Goal: Task Accomplishment & Management: Complete application form

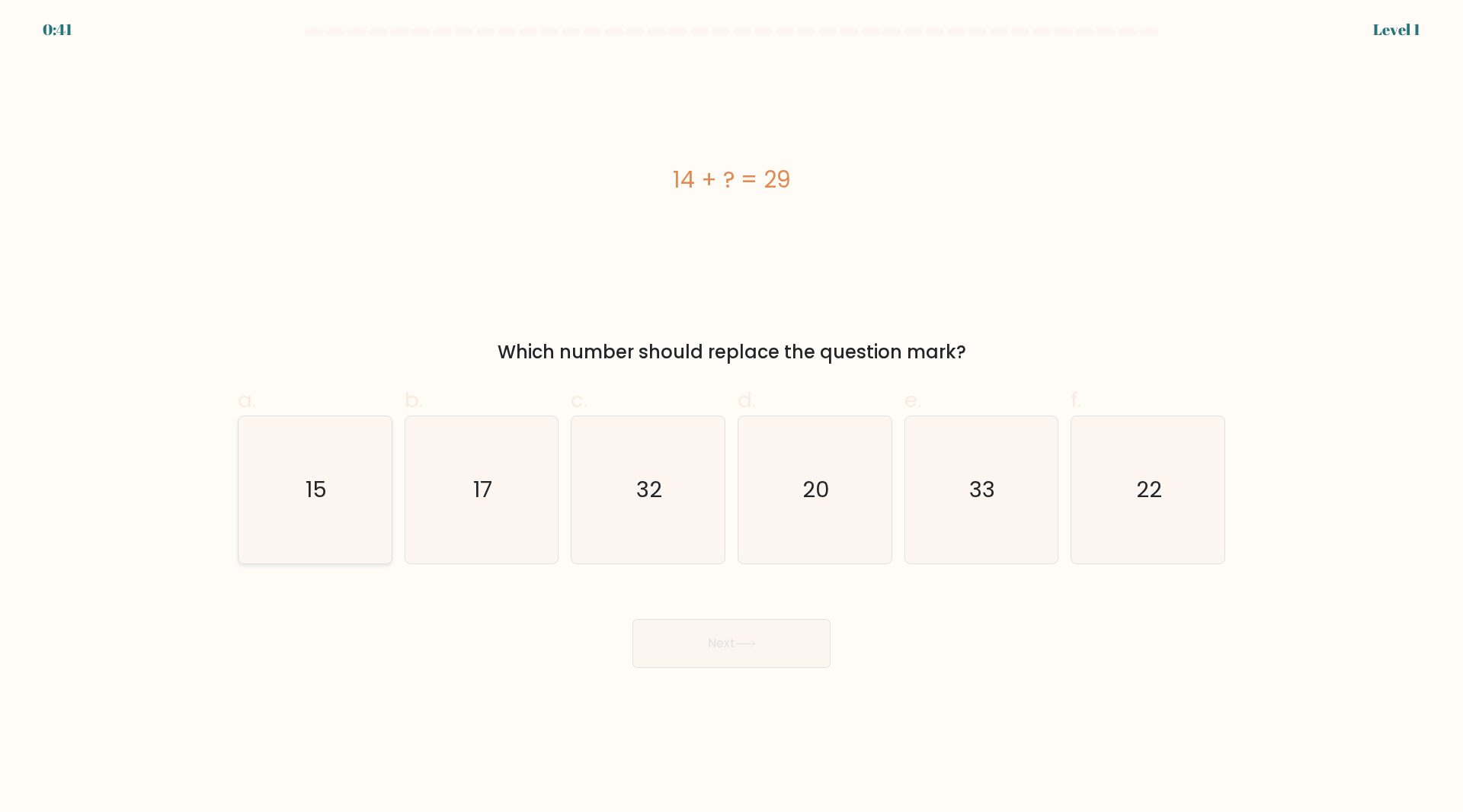
drag, startPoint x: 359, startPoint y: 523, endPoint x: 369, endPoint y: 523, distance: 10.0
click at [359, 523] on icon "15" at bounding box center [315, 489] width 147 height 147
click at [732, 416] on input "a. 15" at bounding box center [732, 411] width 1 height 10
radio input "true"
click at [772, 653] on button "Next" at bounding box center [732, 643] width 198 height 49
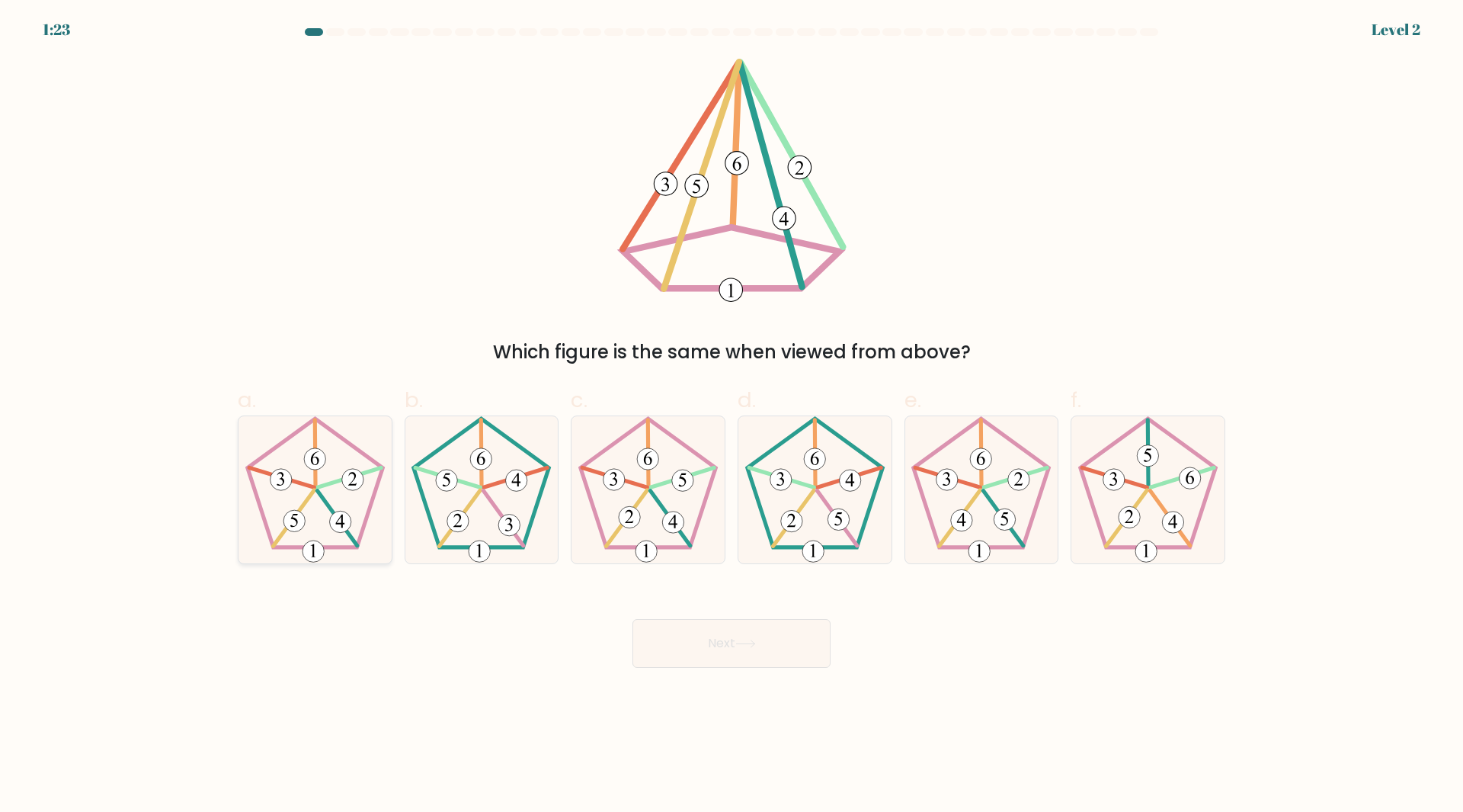
click at [330, 474] on icon at bounding box center [315, 489] width 147 height 147
click at [732, 416] on input "a." at bounding box center [732, 411] width 1 height 10
radio input "true"
click at [699, 632] on button "Next" at bounding box center [732, 643] width 198 height 49
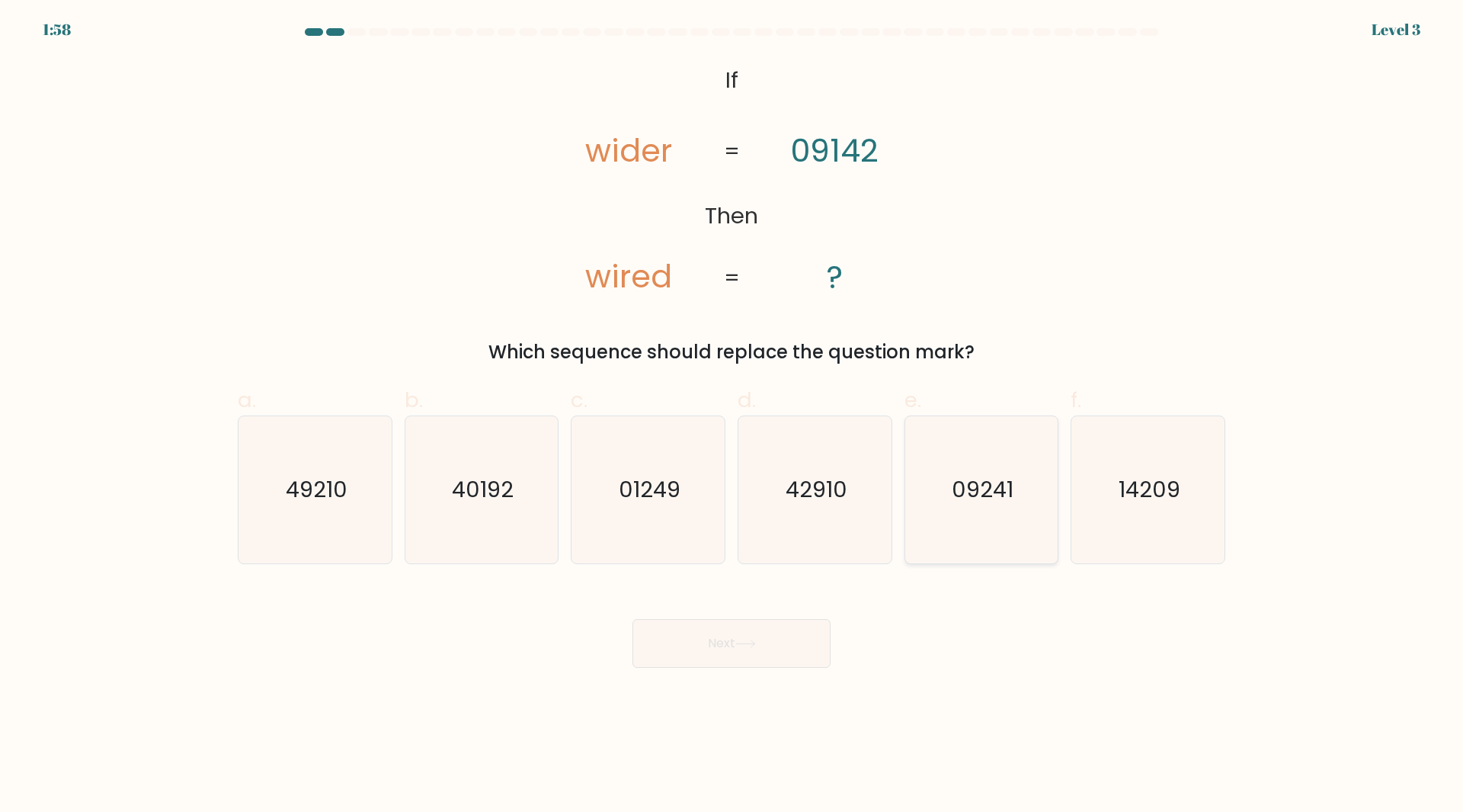
click at [928, 506] on icon "09241" at bounding box center [981, 489] width 147 height 147
click at [732, 416] on input "e. 09241" at bounding box center [732, 411] width 1 height 10
radio input "true"
click at [786, 641] on button "Next" at bounding box center [732, 643] width 198 height 49
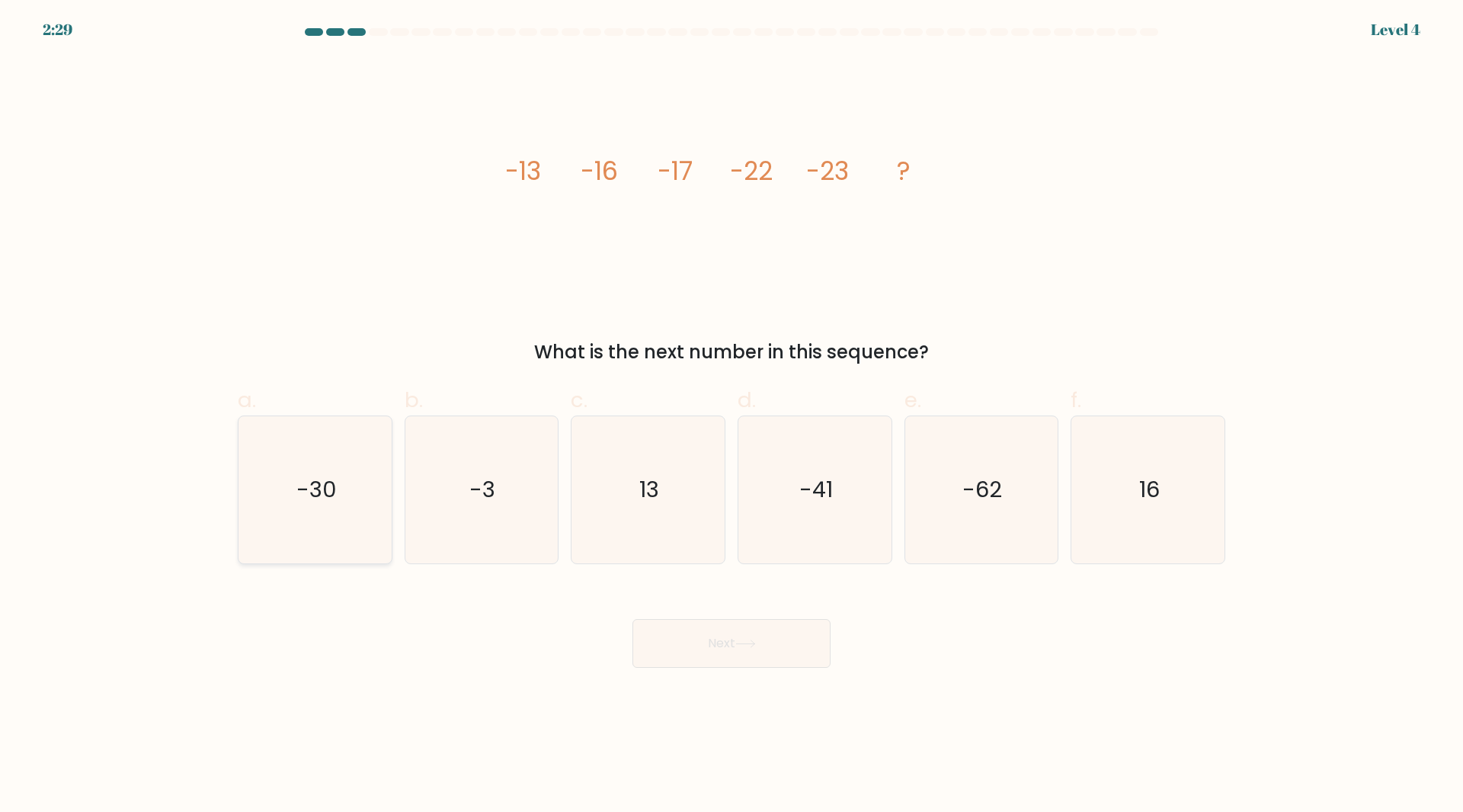
click at [336, 476] on text "-30" at bounding box center [316, 489] width 40 height 31
click at [732, 416] on input "a. -30" at bounding box center [732, 411] width 1 height 10
radio input "true"
click at [787, 641] on button "Next" at bounding box center [732, 643] width 198 height 49
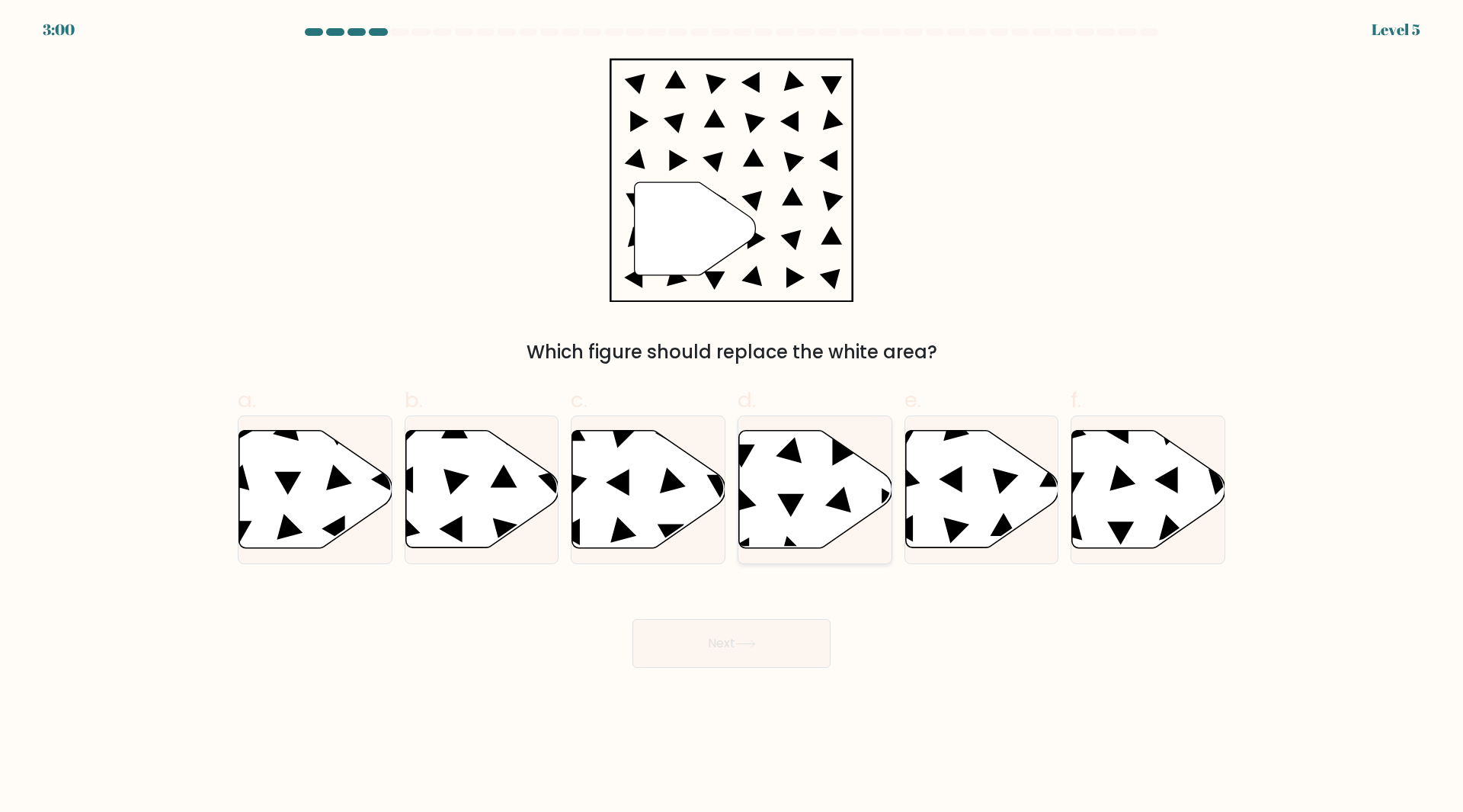
click at [787, 472] on icon at bounding box center [815, 489] width 153 height 117
click at [732, 416] on input "d." at bounding box center [732, 411] width 1 height 10
radio input "true"
click at [817, 639] on button "Next" at bounding box center [732, 643] width 198 height 49
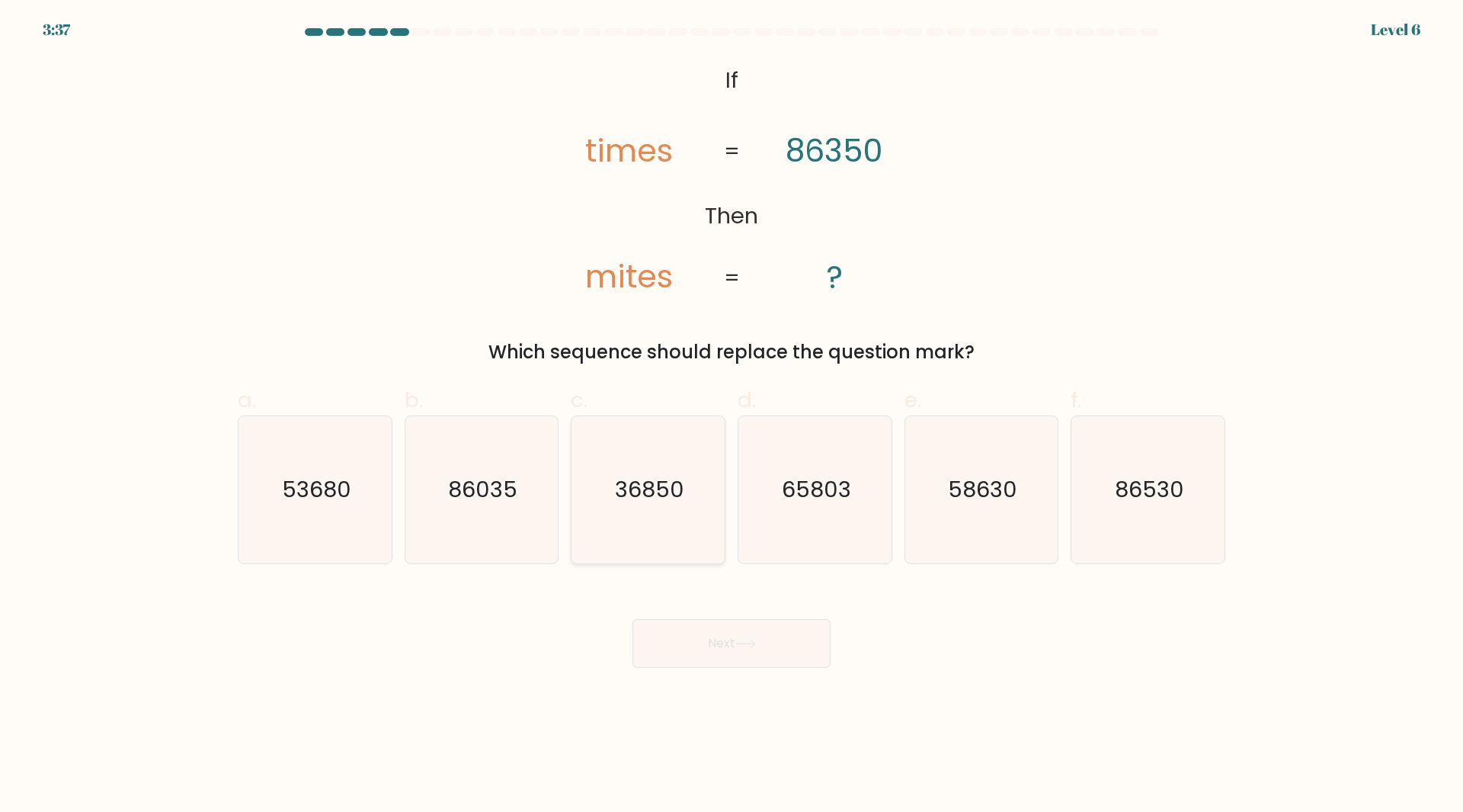
click at [676, 508] on icon "36850" at bounding box center [648, 489] width 147 height 147
click at [732, 416] on input "c. 36850" at bounding box center [732, 411] width 1 height 10
radio input "true"
click at [772, 641] on button "Next" at bounding box center [732, 643] width 198 height 49
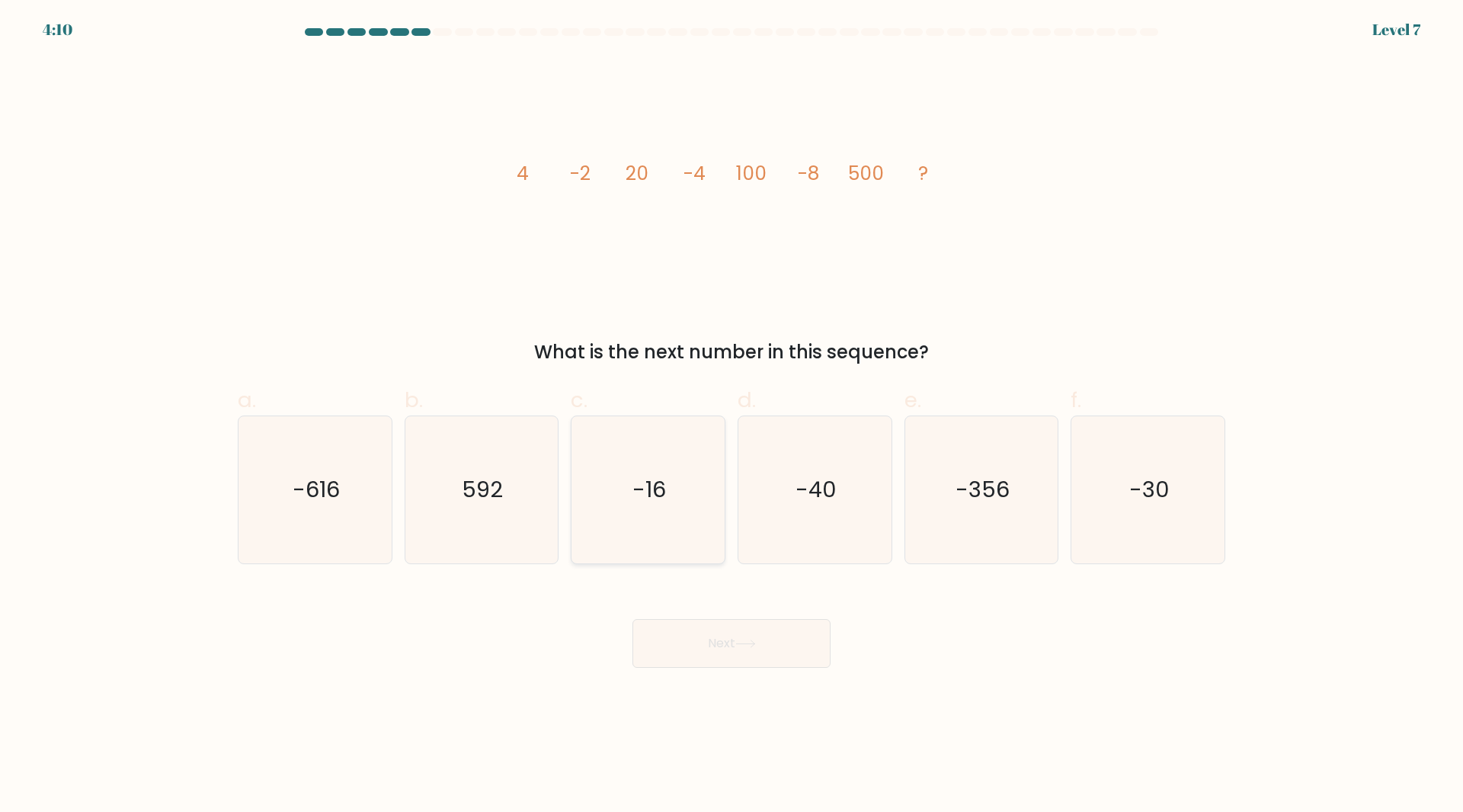
click at [677, 446] on icon "-16" at bounding box center [648, 489] width 147 height 147
click at [732, 416] on input "c. -16" at bounding box center [732, 411] width 1 height 10
radio input "true"
click at [815, 636] on button "Next" at bounding box center [732, 643] width 198 height 49
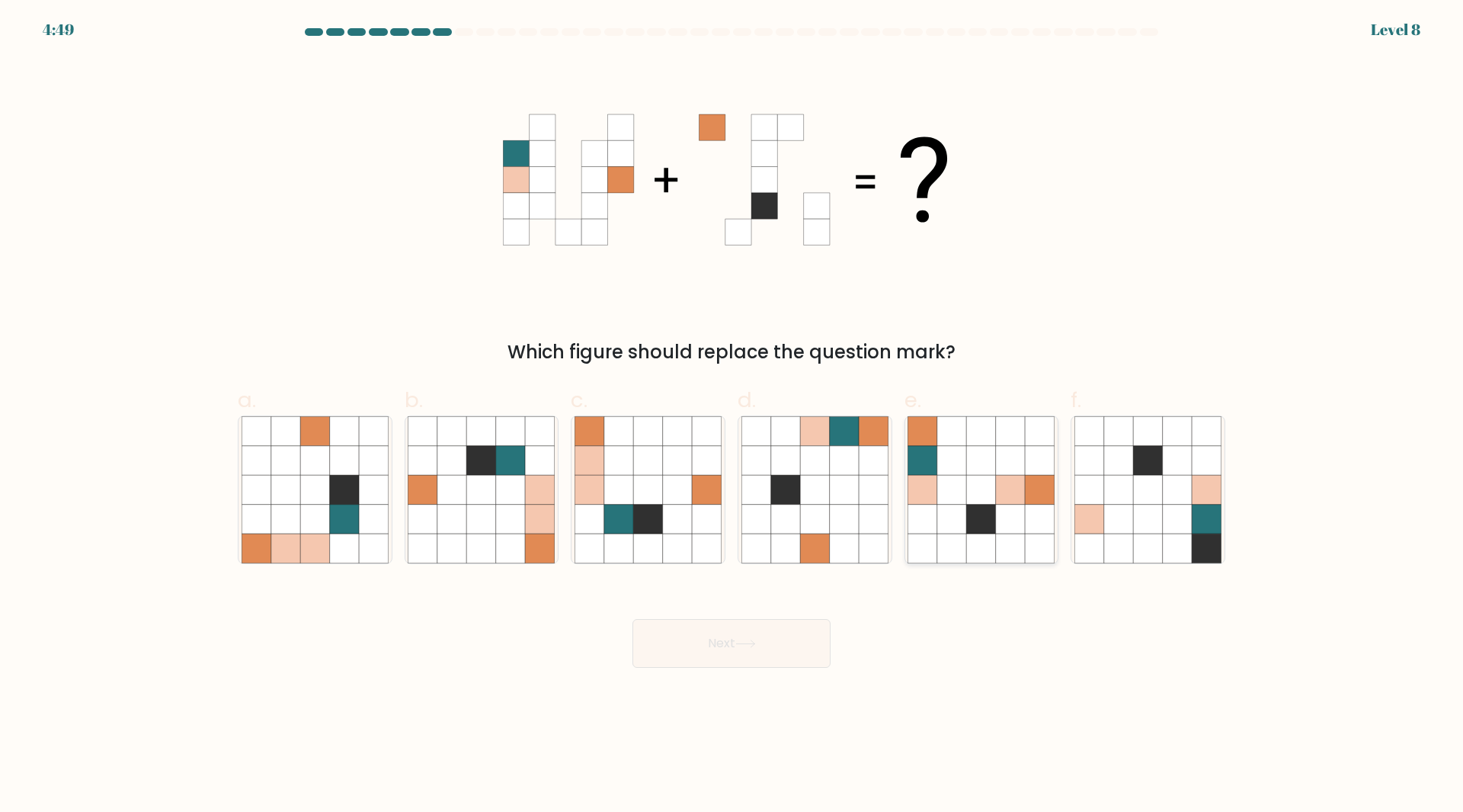
click at [930, 480] on icon at bounding box center [923, 489] width 29 height 29
click at [732, 416] on input "e." at bounding box center [732, 411] width 1 height 10
radio input "true"
click at [789, 506] on icon at bounding box center [786, 519] width 29 height 29
click at [732, 416] on input "d." at bounding box center [732, 411] width 1 height 10
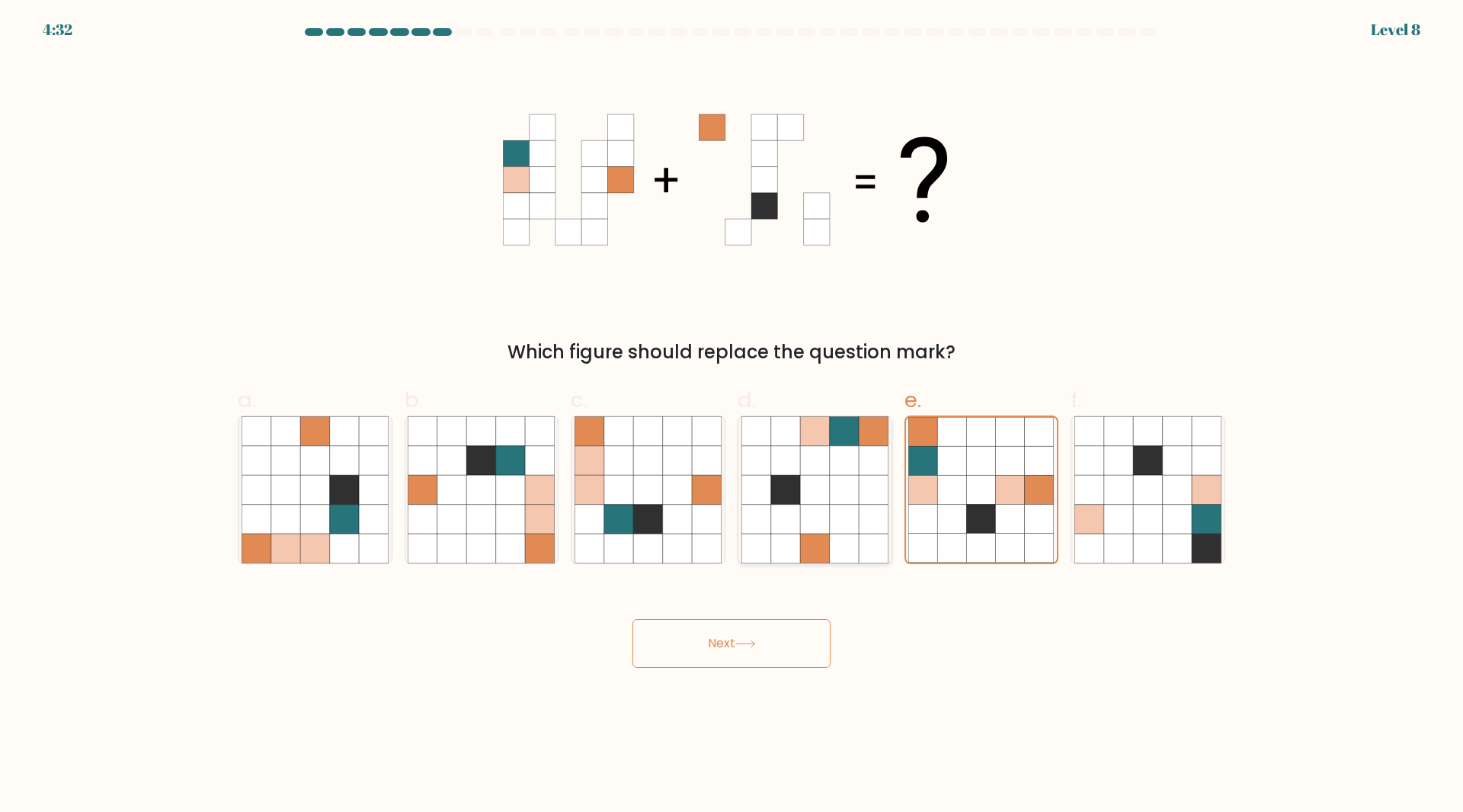
radio input "true"
click at [777, 657] on button "Next" at bounding box center [732, 643] width 198 height 49
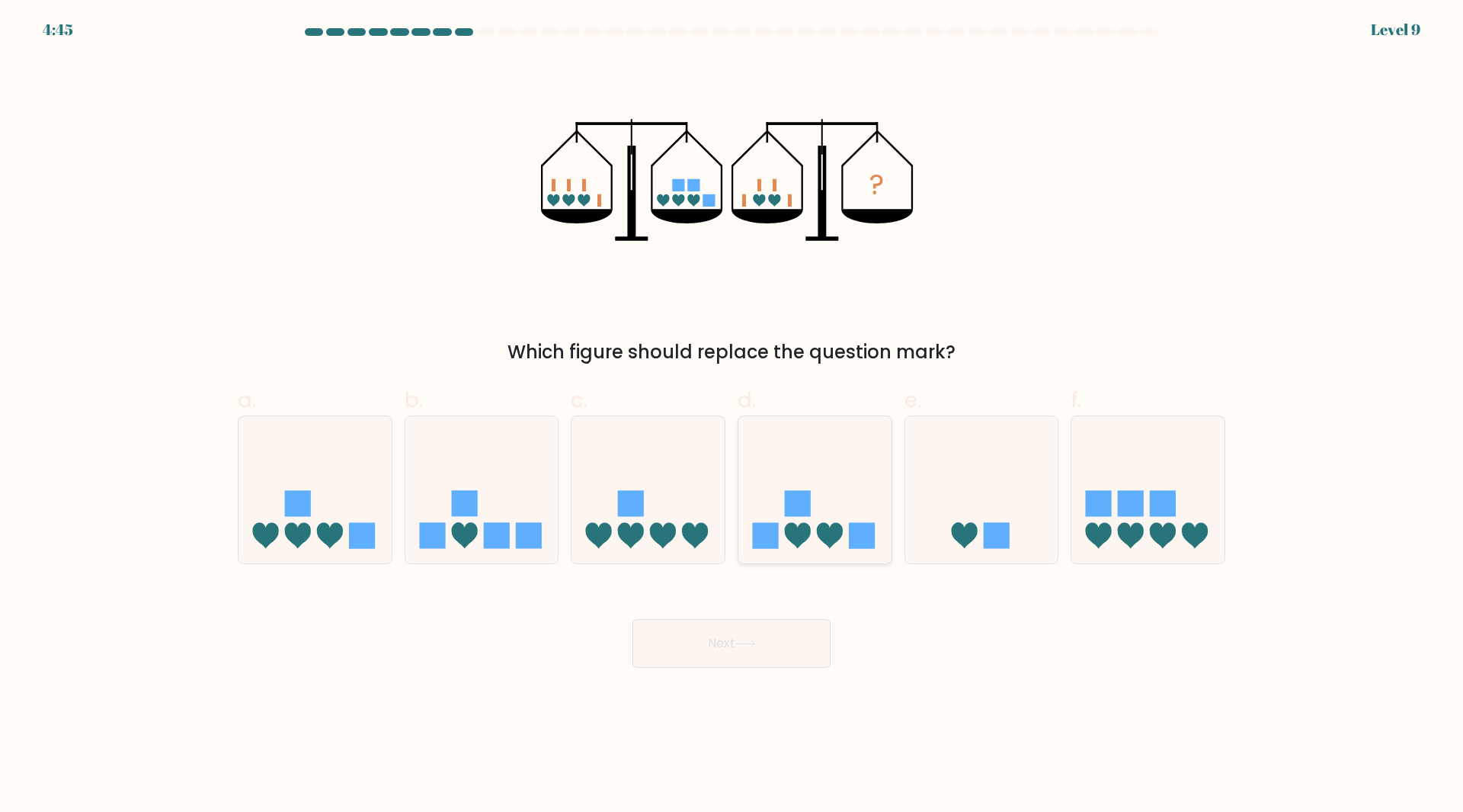
click at [846, 499] on icon at bounding box center [815, 489] width 153 height 127
click at [732, 416] on input "d." at bounding box center [732, 411] width 1 height 10
radio input "true"
click at [808, 636] on button "Next" at bounding box center [732, 643] width 198 height 49
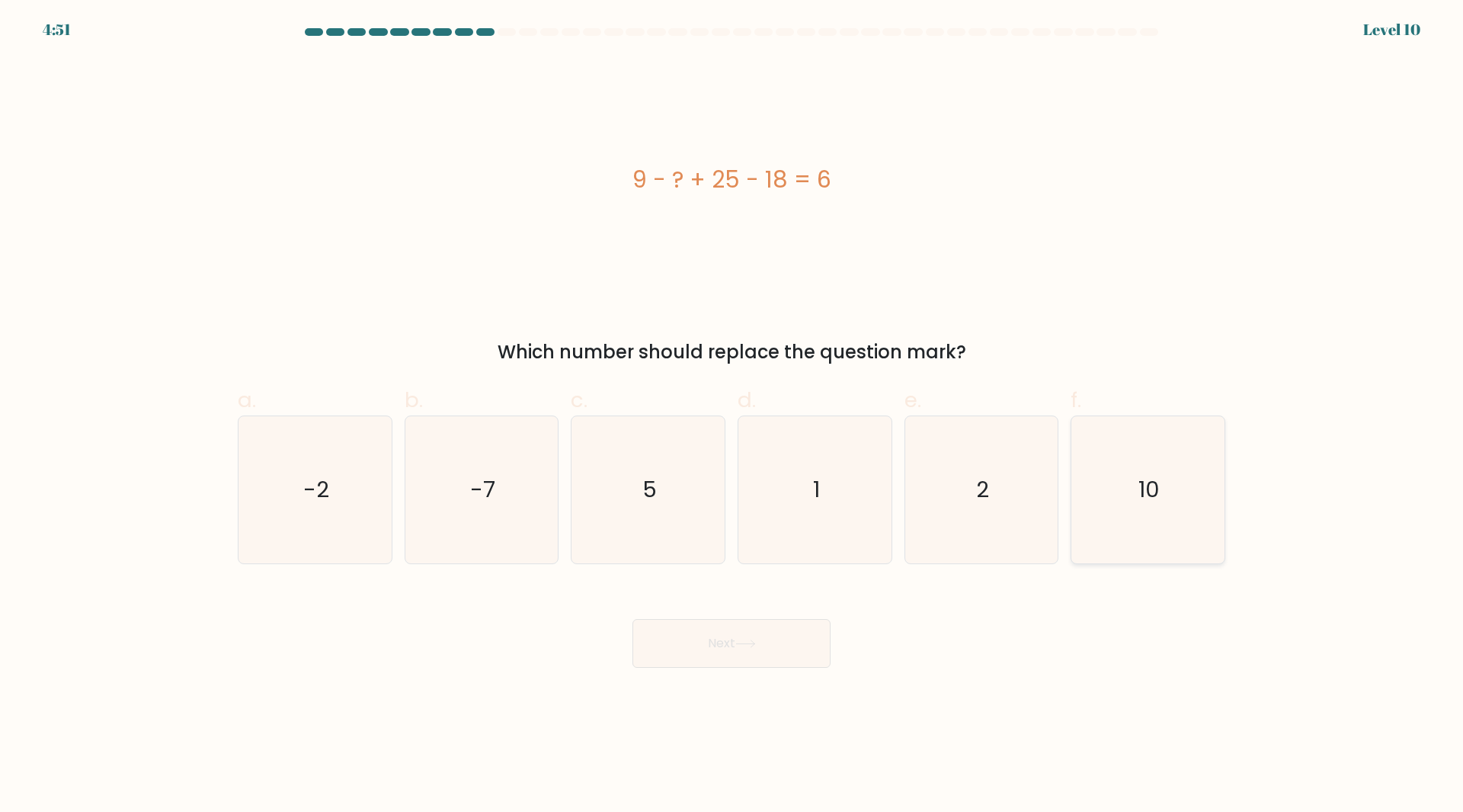
click at [1118, 491] on icon "10" at bounding box center [1148, 489] width 147 height 147
click at [732, 416] on input "f. 10" at bounding box center [732, 411] width 1 height 10
radio input "true"
click at [751, 639] on icon at bounding box center [746, 643] width 21 height 8
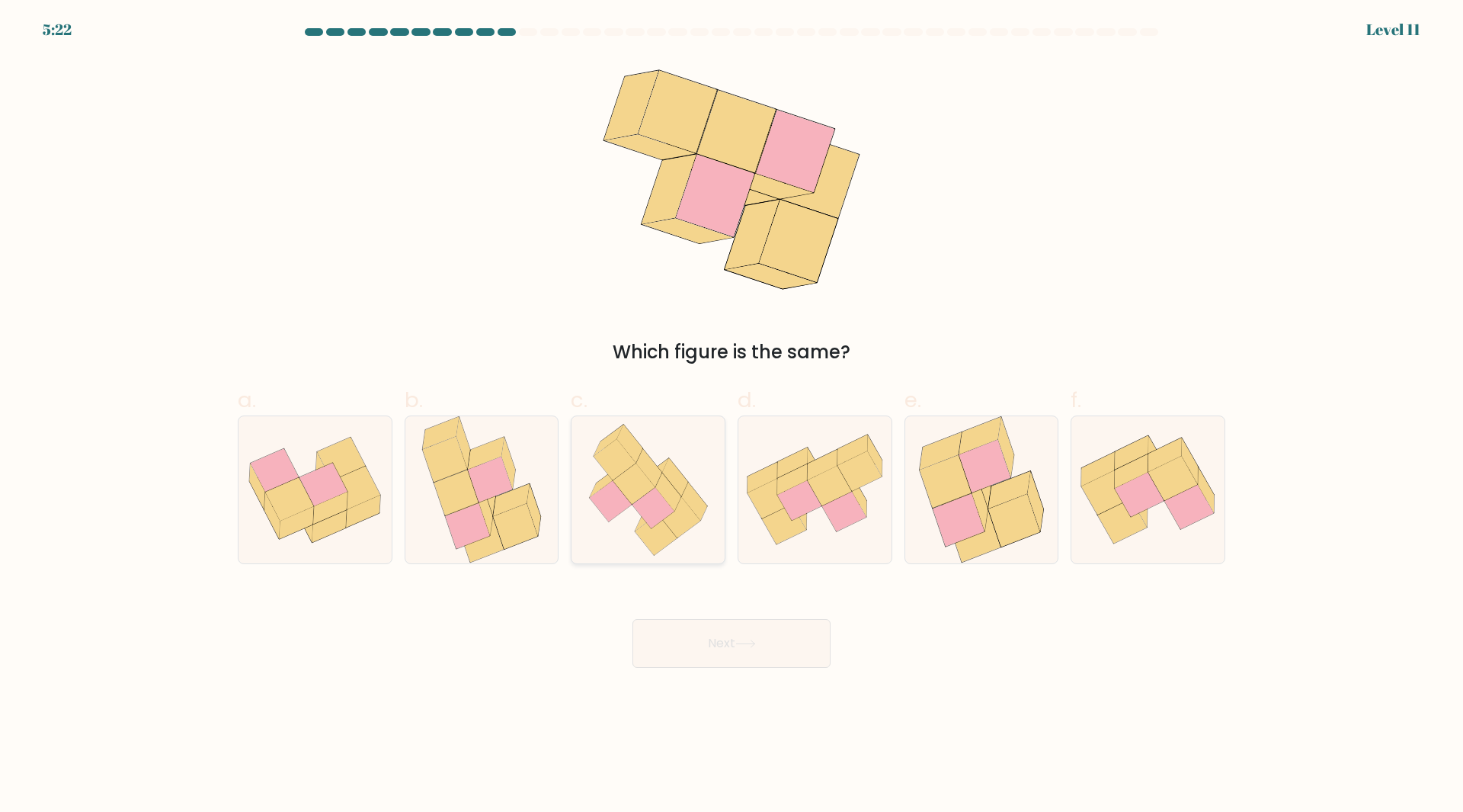
click at [706, 488] on icon at bounding box center [648, 489] width 143 height 147
click at [732, 416] on input "c." at bounding box center [732, 411] width 1 height 10
radio input "true"
click at [734, 644] on button "Next" at bounding box center [732, 643] width 198 height 49
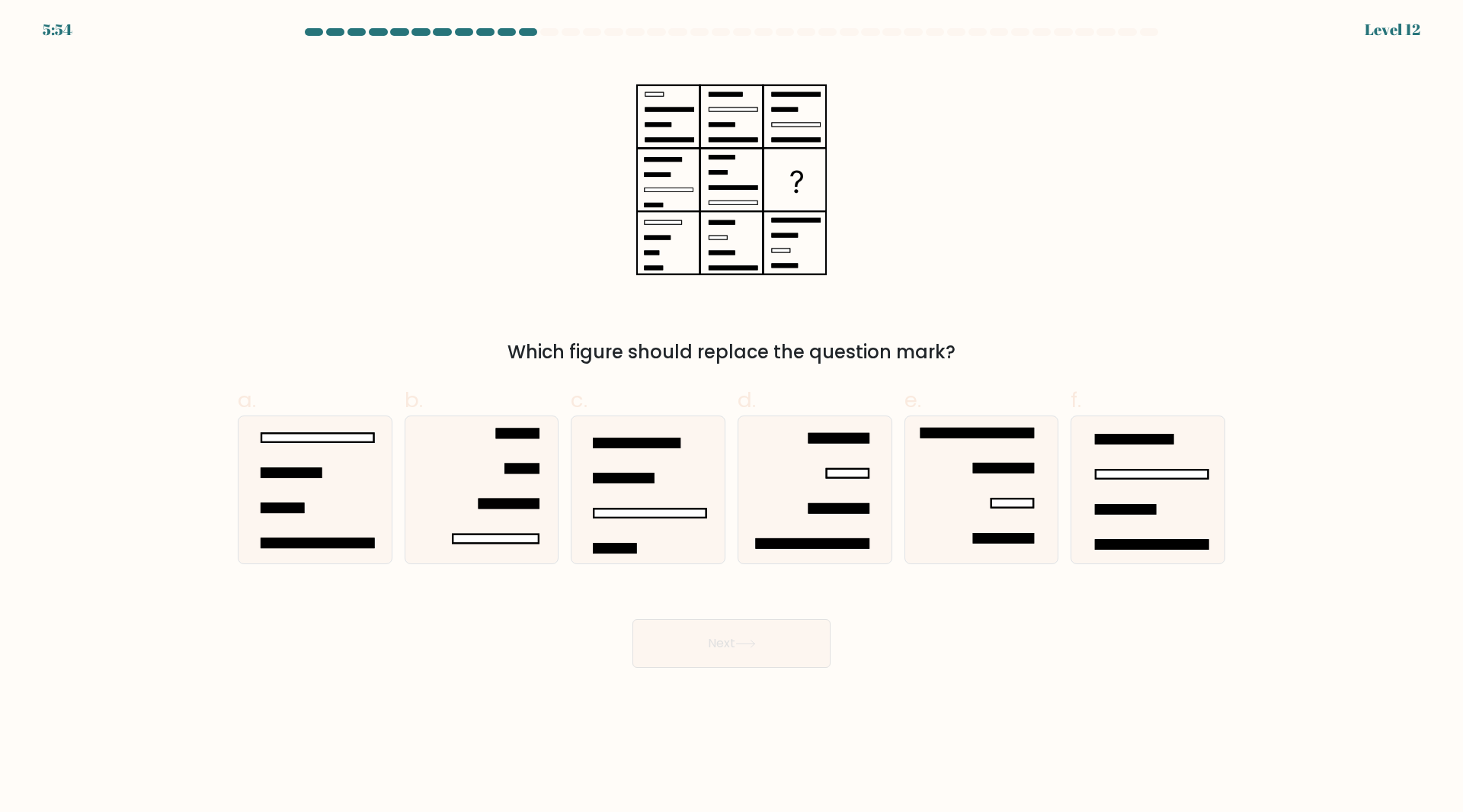
drag, startPoint x: 843, startPoint y: 218, endPoint x: 886, endPoint y: 113, distance: 113.5
click at [886, 113] on div "Which figure should replace the question mark?" at bounding box center [732, 212] width 1006 height 308
click at [320, 539] on rect at bounding box center [317, 543] width 112 height 9
click at [732, 416] on input "a." at bounding box center [732, 411] width 1 height 10
radio input "true"
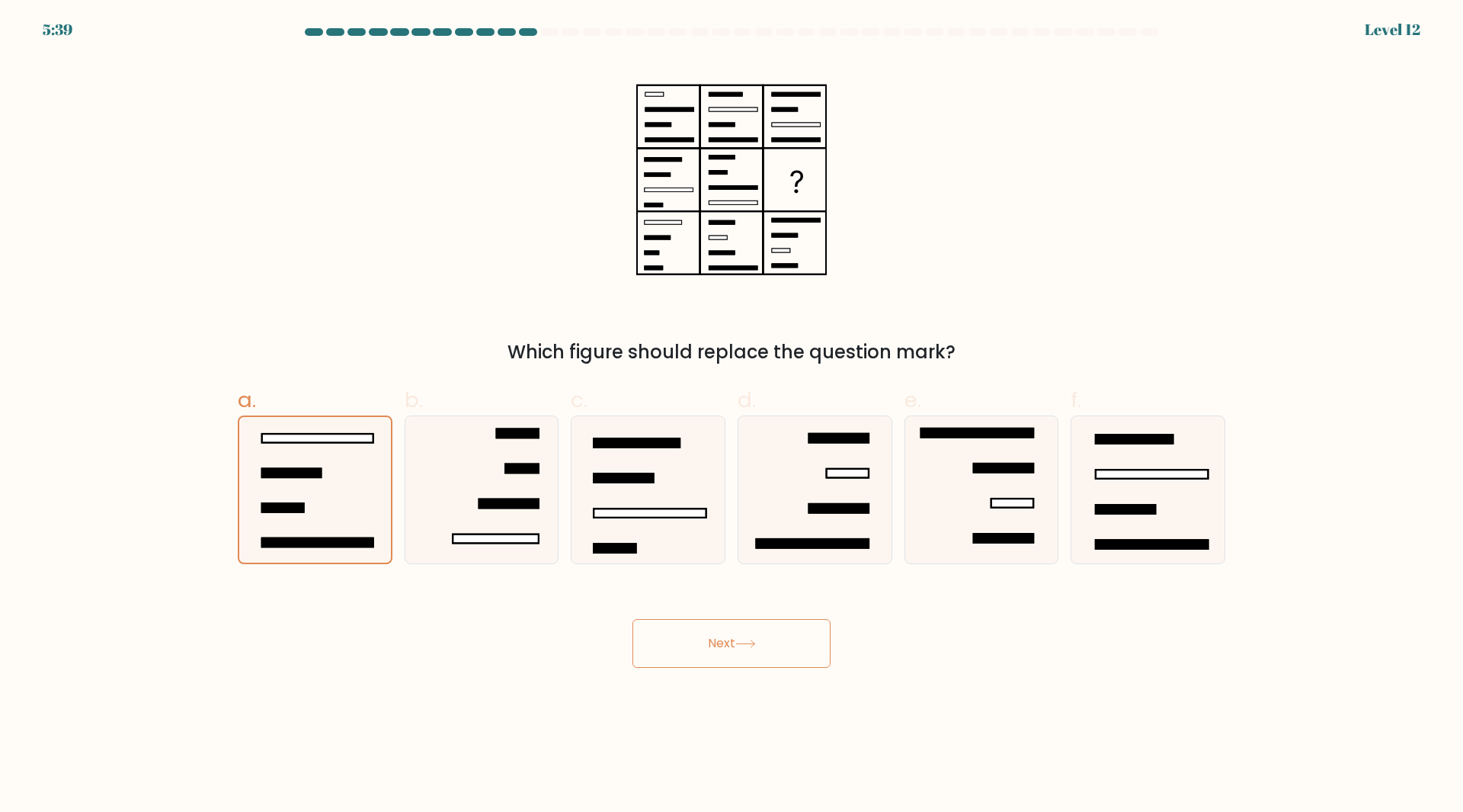
click at [651, 639] on button "Next" at bounding box center [732, 643] width 198 height 49
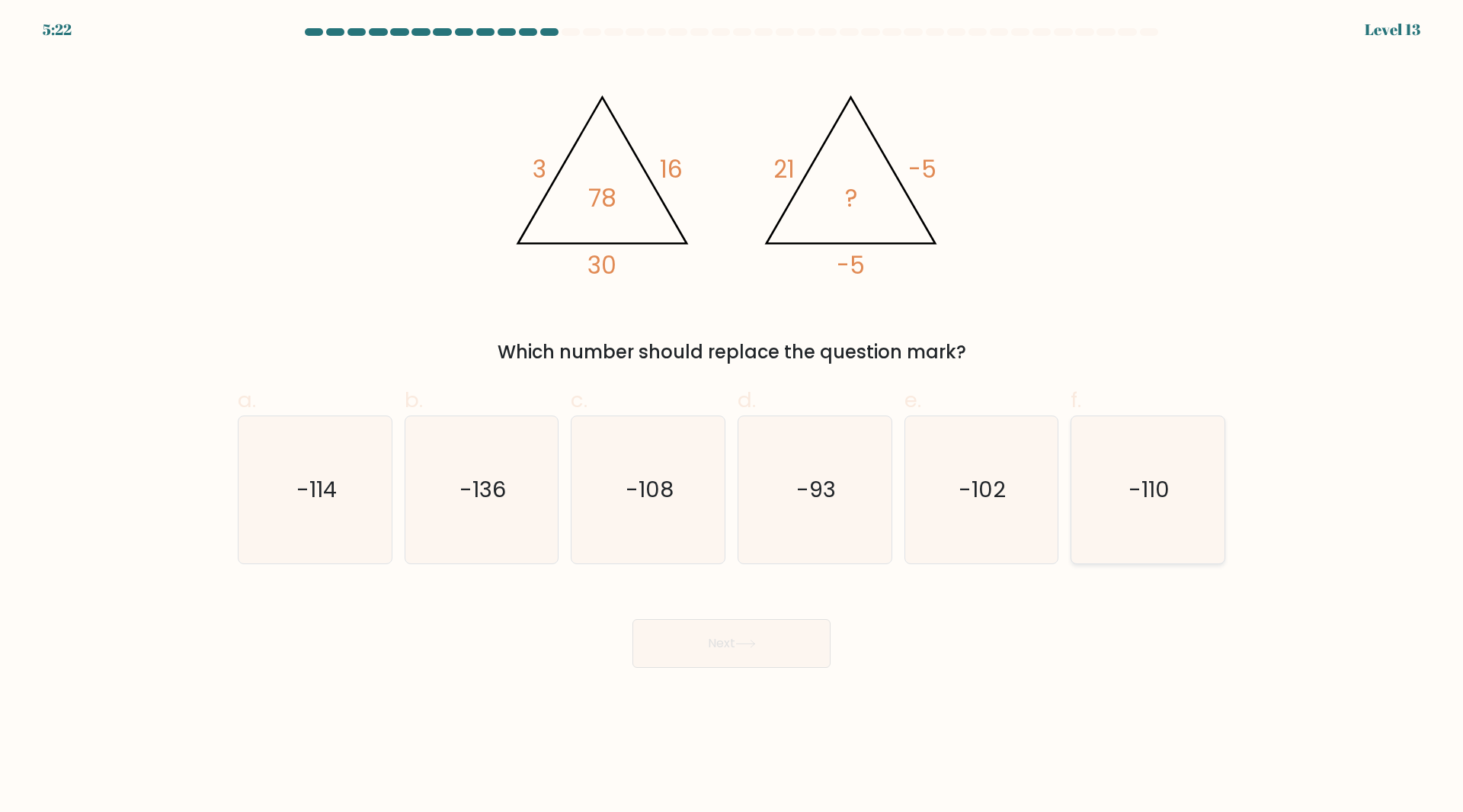
drag, startPoint x: 1214, startPoint y: 477, endPoint x: 1206, endPoint y: 480, distance: 8.5
click at [1214, 478] on icon "-110" at bounding box center [1148, 489] width 147 height 147
click at [732, 416] on input "f. -110" at bounding box center [732, 411] width 1 height 10
radio input "true"
click at [695, 655] on button "Next" at bounding box center [732, 643] width 198 height 49
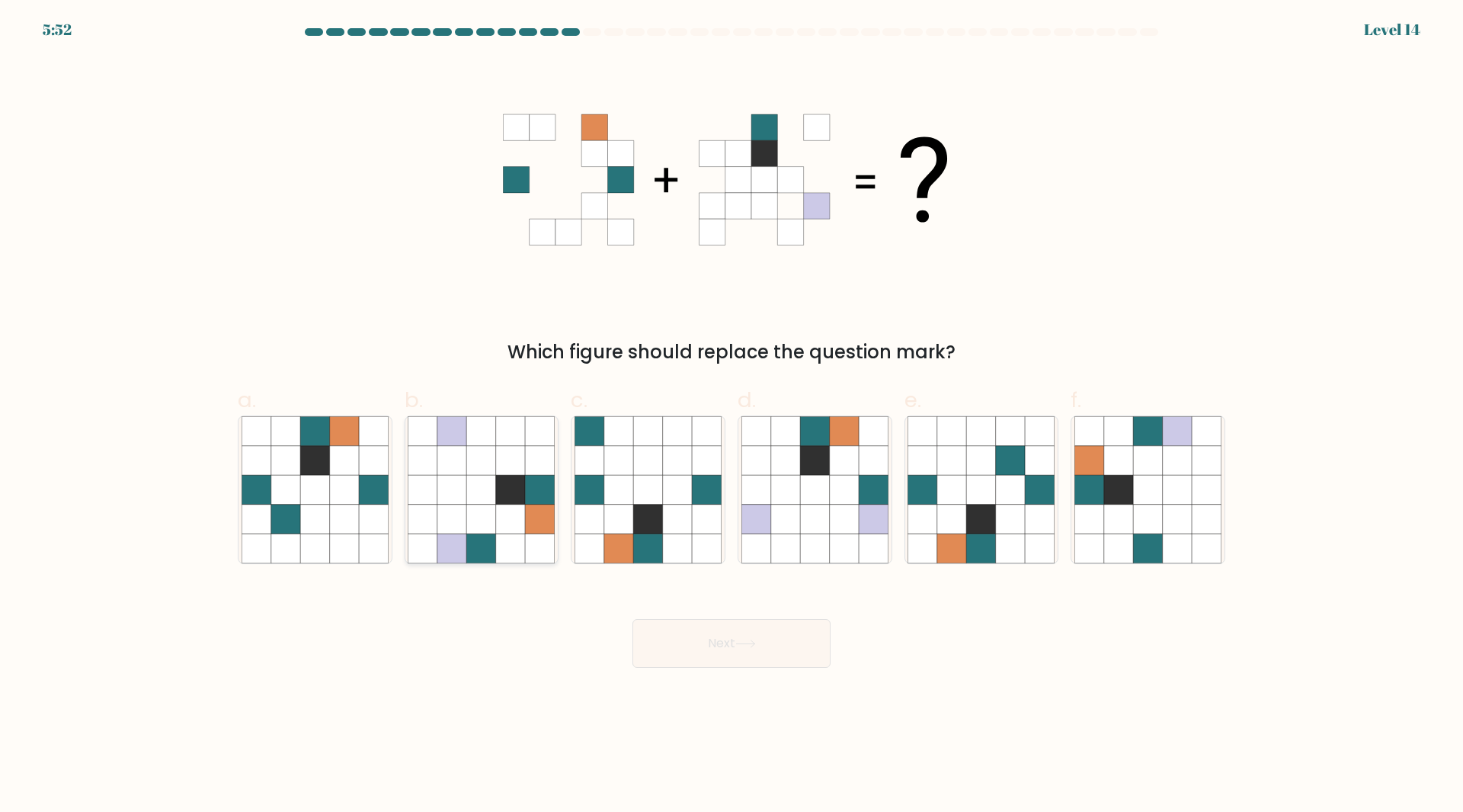
click at [478, 471] on icon at bounding box center [481, 459] width 29 height 29
click at [732, 416] on input "b." at bounding box center [732, 411] width 1 height 10
radio input "true"
click at [1134, 500] on icon at bounding box center [1148, 489] width 29 height 29
click at [732, 416] on input "f." at bounding box center [732, 411] width 1 height 10
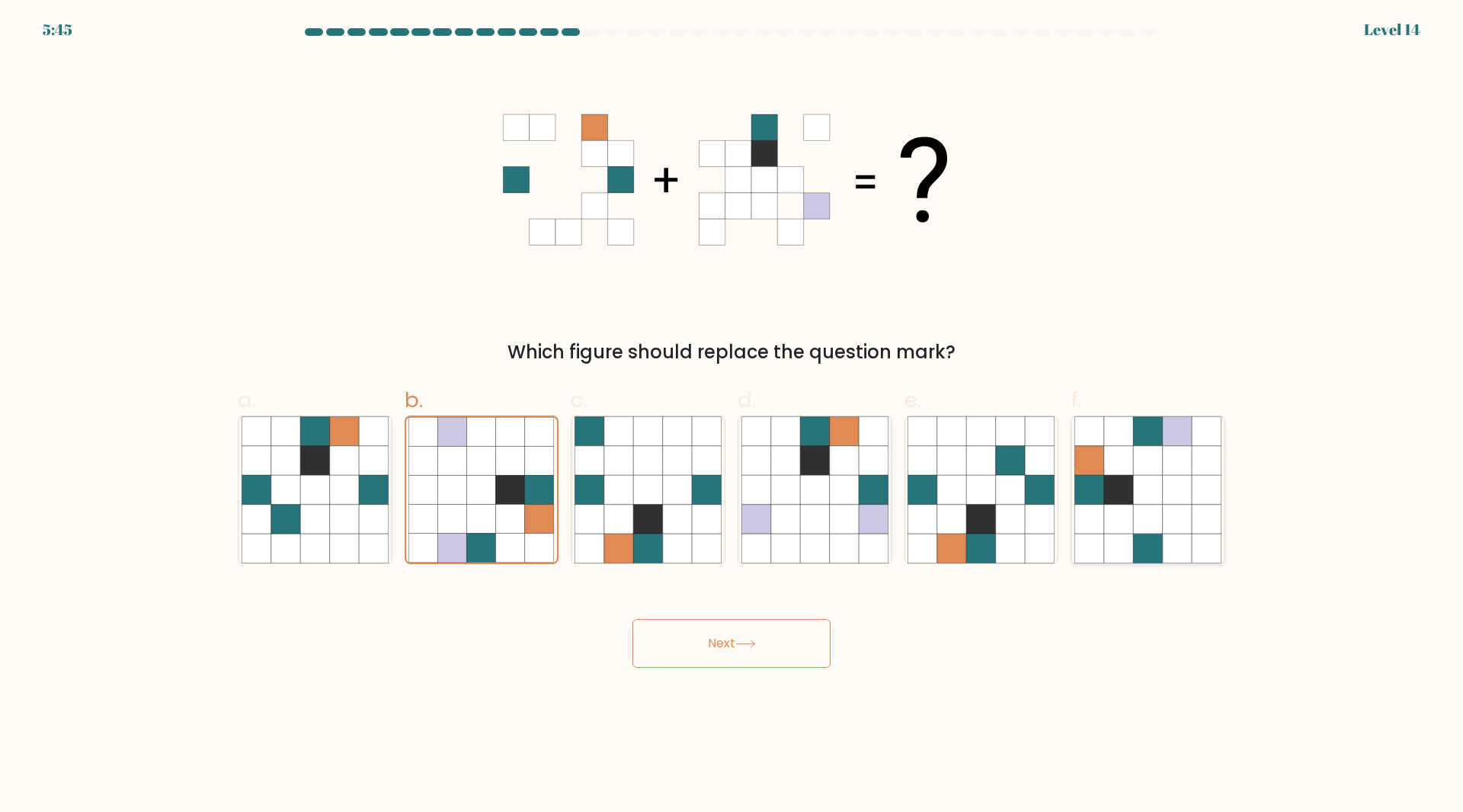
radio input "true"
click at [808, 621] on button "Next" at bounding box center [732, 643] width 198 height 49
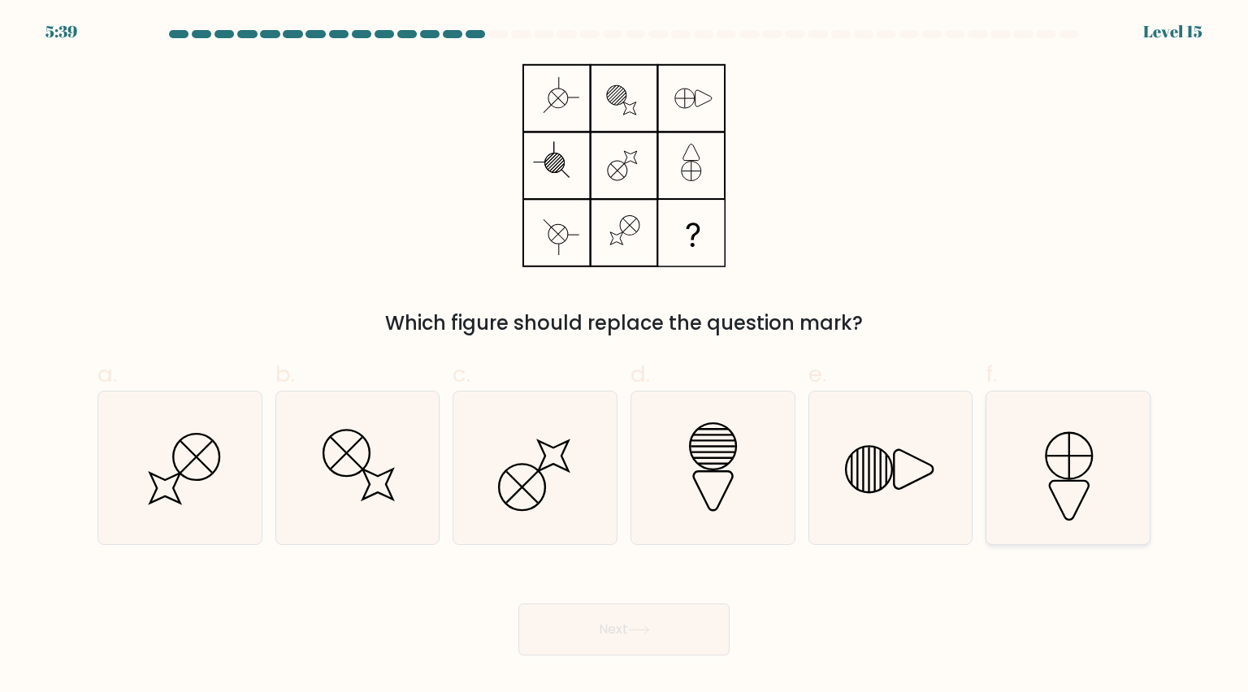
drag, startPoint x: 1118, startPoint y: 510, endPoint x: 1105, endPoint y: 502, distance: 14.7
click at [1112, 506] on icon at bounding box center [1068, 468] width 153 height 153
click at [625, 357] on input "f." at bounding box center [624, 351] width 1 height 11
radio input "true"
click at [728, 441] on line at bounding box center [714, 441] width 45 height 0
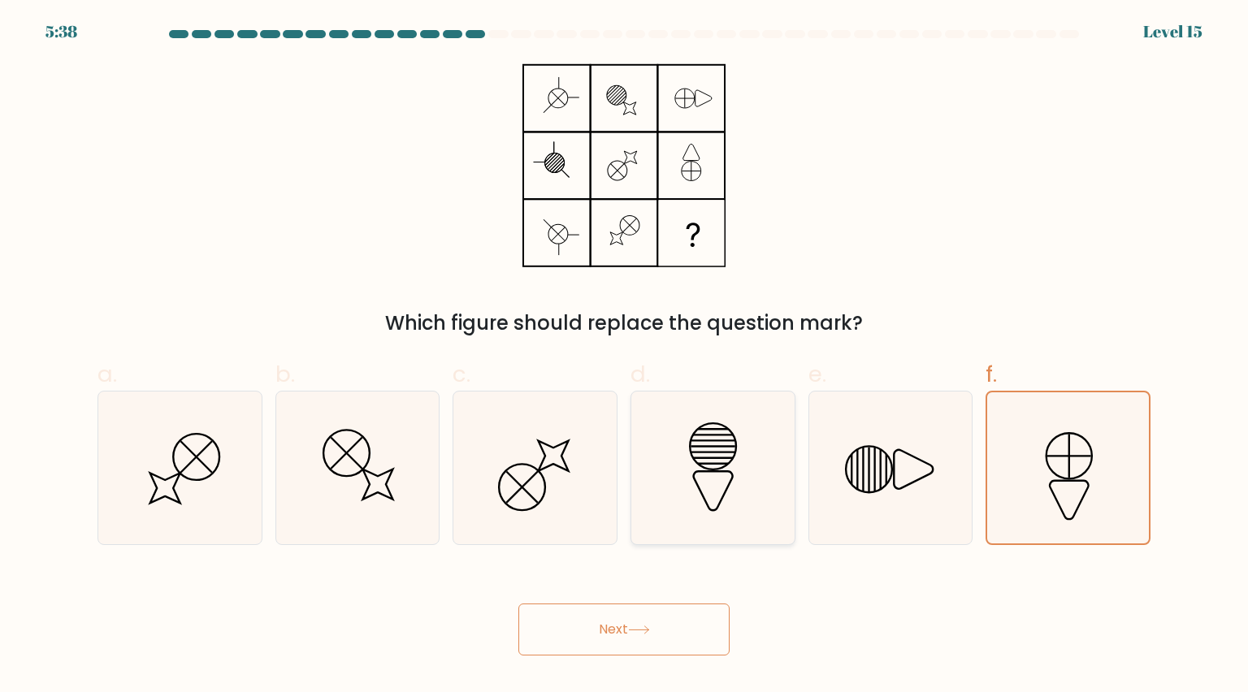
click at [625, 357] on input "d." at bounding box center [624, 351] width 1 height 11
radio input "true"
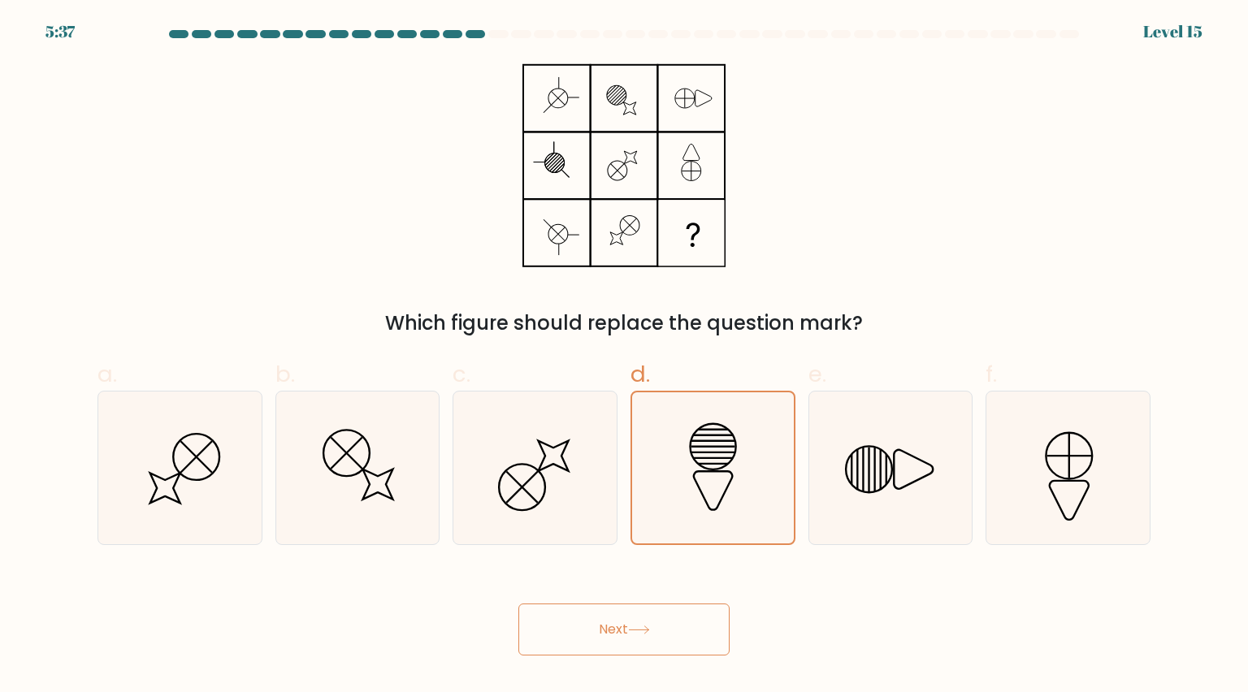
click at [692, 608] on button "Next" at bounding box center [624, 630] width 211 height 52
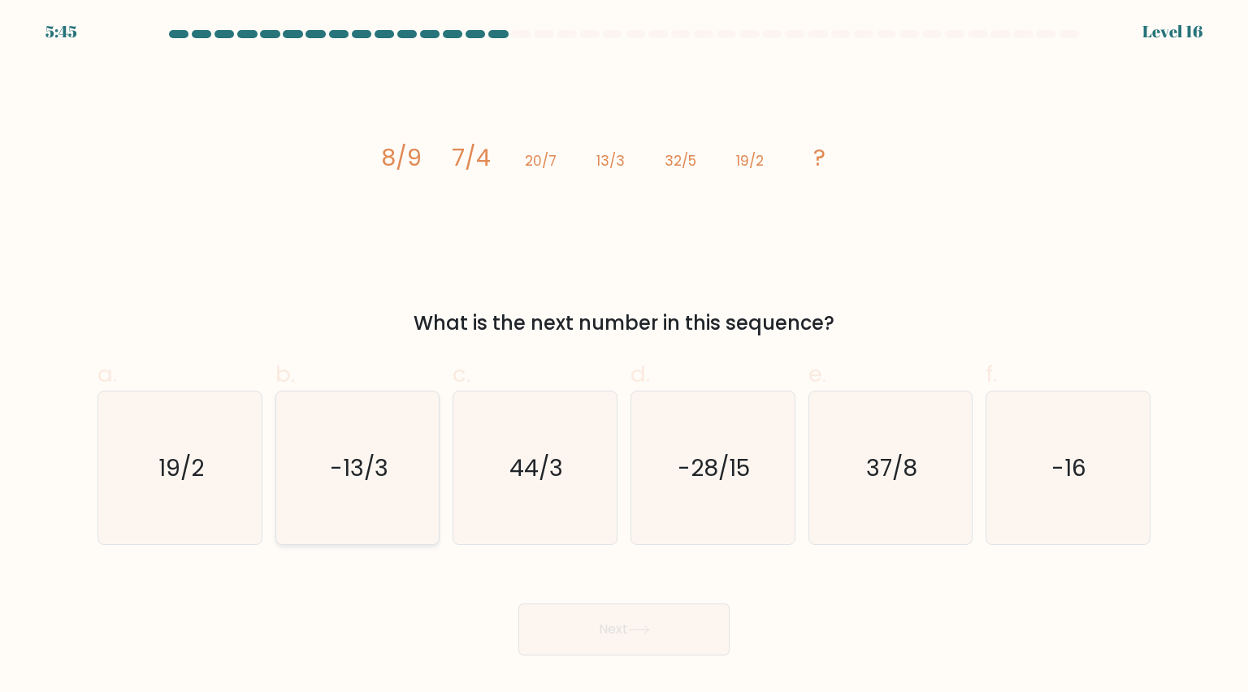
click at [371, 462] on text "-13/3" at bounding box center [359, 468] width 59 height 33
click at [624, 357] on input "b. -13/3" at bounding box center [624, 351] width 1 height 11
radio input "true"
click at [695, 647] on button "Next" at bounding box center [624, 630] width 211 height 52
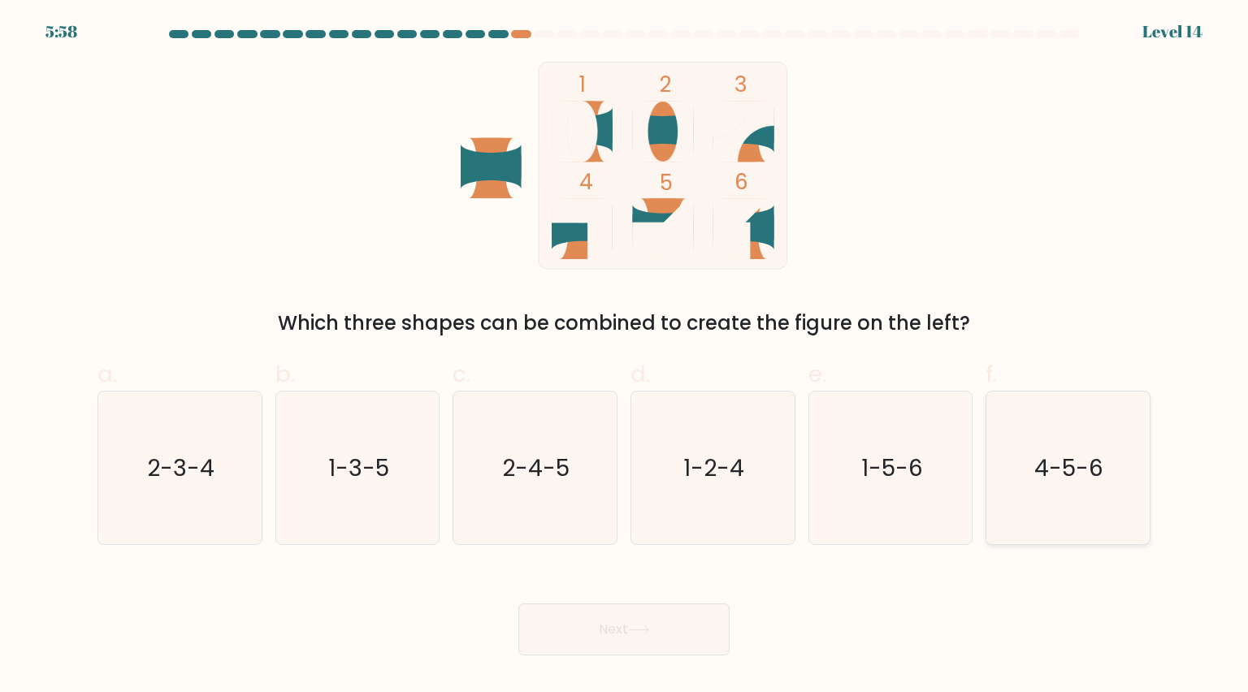
click at [1067, 484] on icon "4-5-6" at bounding box center [1068, 468] width 153 height 153
click at [625, 357] on input "f. 4-5-6" at bounding box center [624, 351] width 1 height 11
radio input "true"
click at [678, 624] on button "Next" at bounding box center [624, 630] width 211 height 52
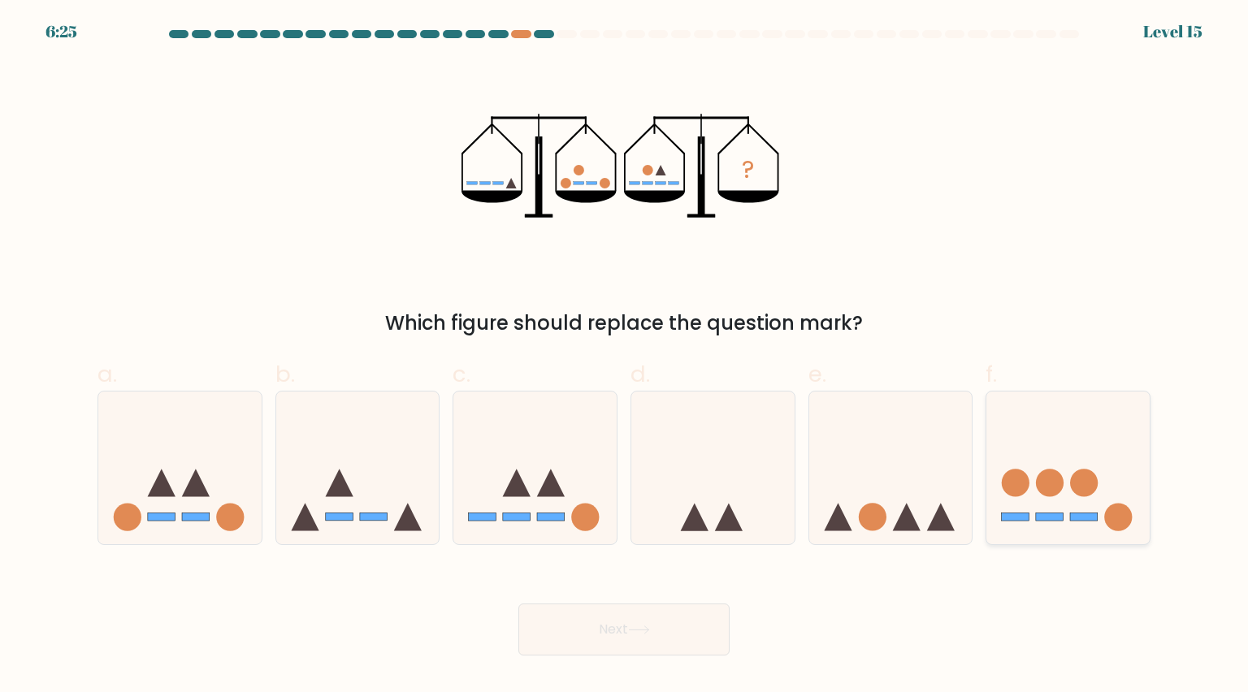
click at [1046, 492] on circle at bounding box center [1050, 483] width 28 height 28
click at [625, 357] on input "f." at bounding box center [624, 351] width 1 height 11
radio input "true"
click at [696, 641] on button "Next" at bounding box center [624, 630] width 211 height 52
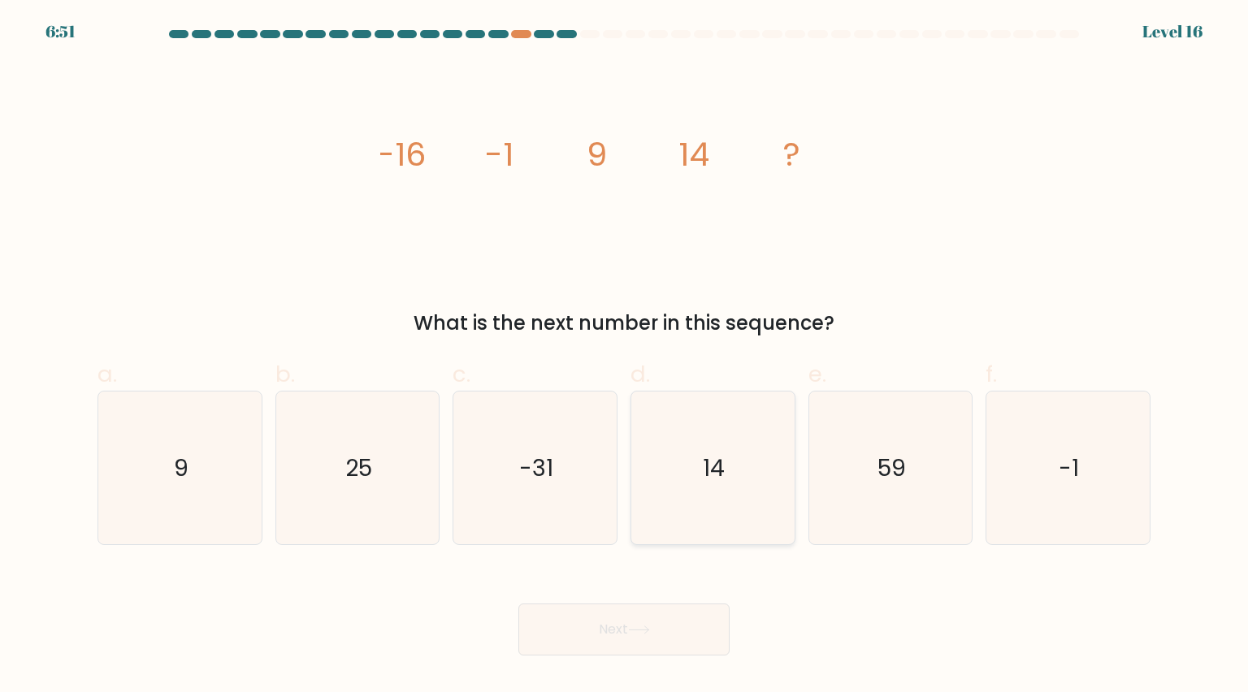
click at [730, 499] on icon "14" at bounding box center [712, 468] width 153 height 153
click at [625, 357] on input "d. 14" at bounding box center [624, 351] width 1 height 11
radio input "true"
click at [716, 631] on button "Next" at bounding box center [624, 630] width 211 height 52
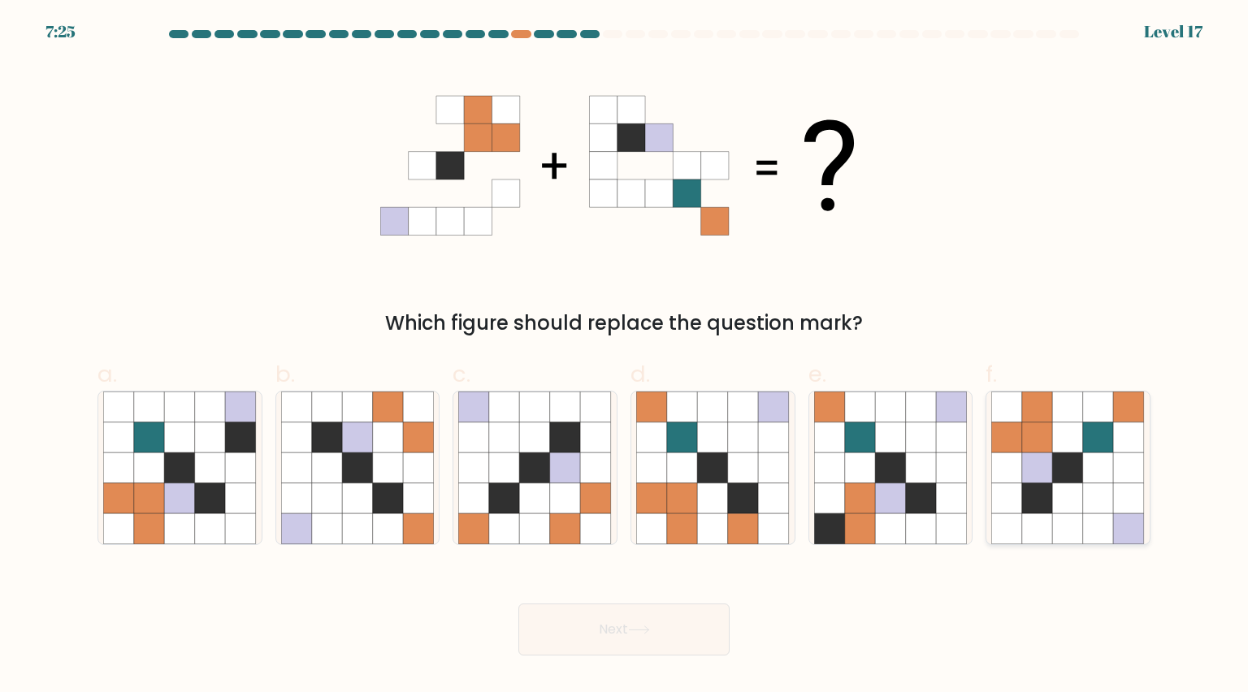
click at [1098, 532] on icon at bounding box center [1098, 529] width 31 height 31
click at [625, 357] on input "f." at bounding box center [624, 351] width 1 height 11
radio input "true"
click at [684, 645] on button "Next" at bounding box center [624, 630] width 211 height 52
